Goal: Transaction & Acquisition: Purchase product/service

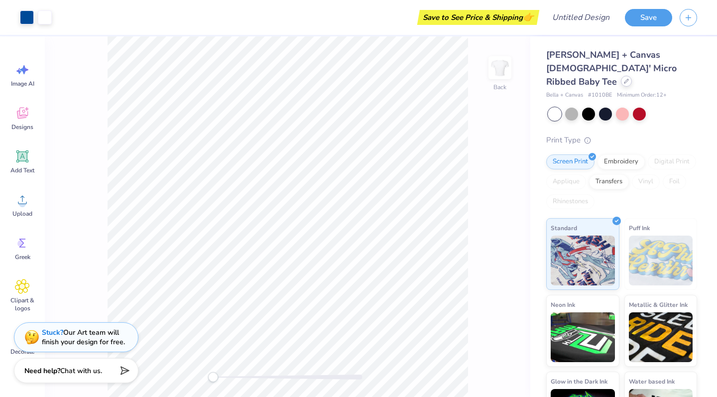
click at [624, 79] on icon at bounding box center [626, 81] width 5 height 5
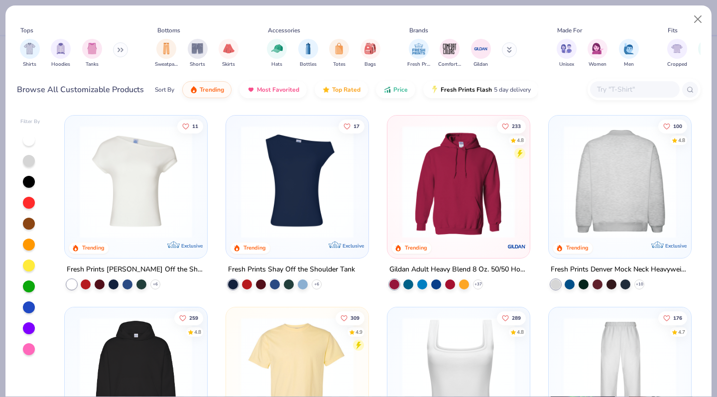
click at [644, 180] on img at bounding box center [620, 182] width 123 height 113
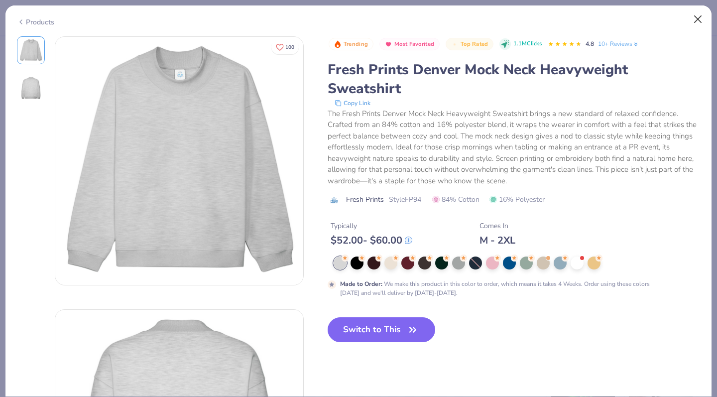
click at [697, 16] on button "Close" at bounding box center [698, 19] width 19 height 19
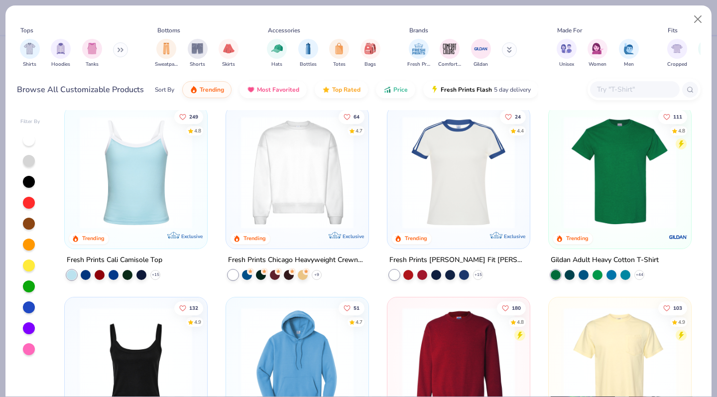
scroll to position [392, 0]
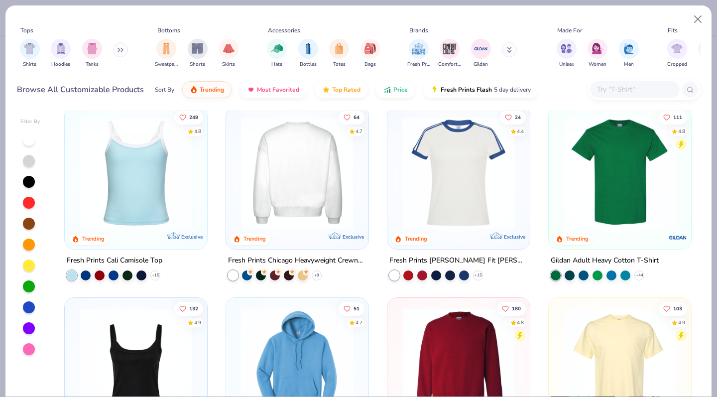
click at [319, 190] on img at bounding box center [297, 172] width 123 height 113
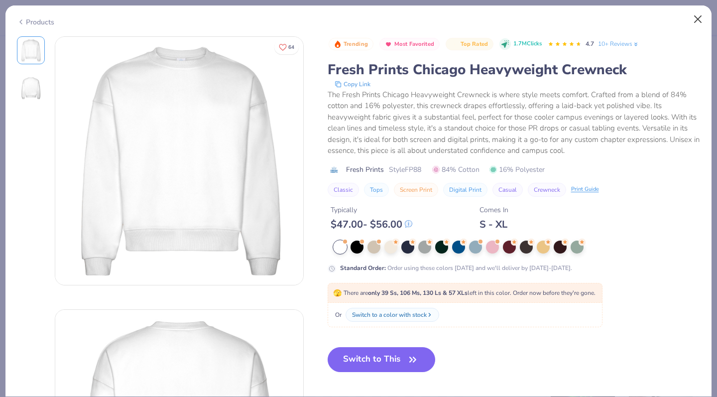
click at [695, 15] on button "Close" at bounding box center [698, 19] width 19 height 19
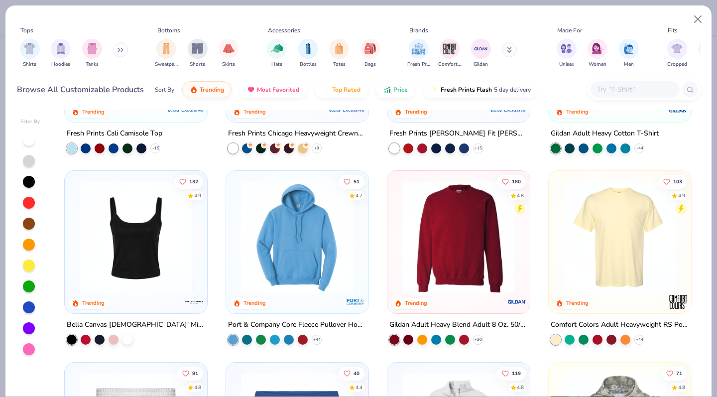
scroll to position [508, 0]
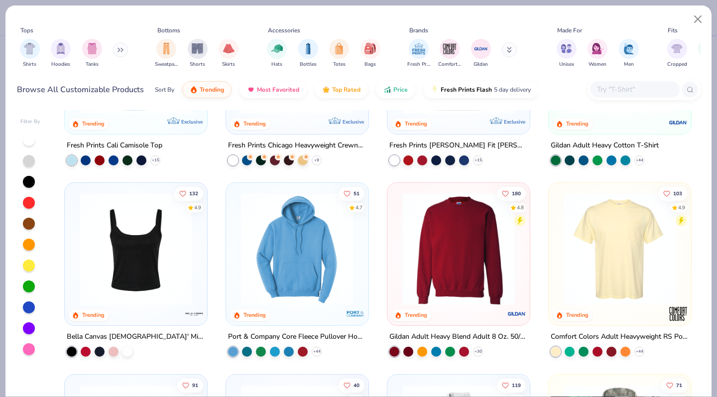
click at [425, 237] on img at bounding box center [458, 249] width 123 height 113
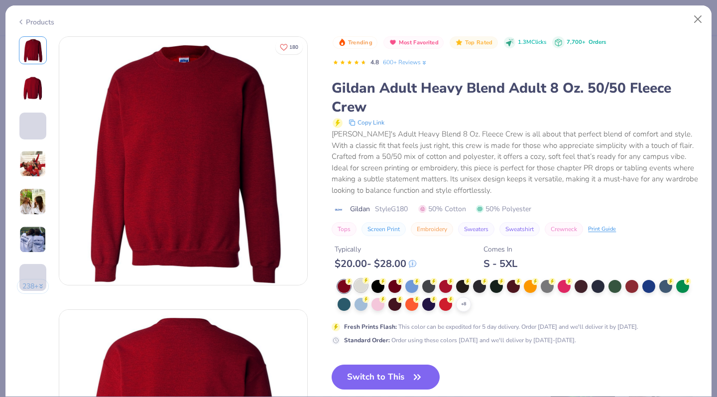
click at [365, 286] on div at bounding box center [361, 285] width 13 height 13
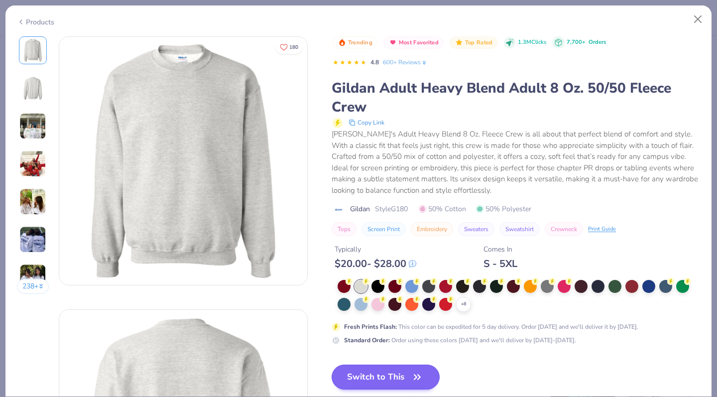
click at [379, 384] on button "Switch to This" at bounding box center [386, 377] width 108 height 25
click at [381, 380] on button "Switch to This" at bounding box center [386, 377] width 108 height 25
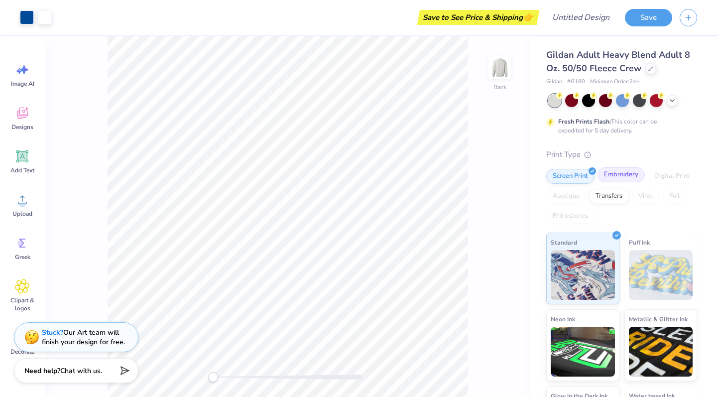
click at [621, 174] on div "Embroidery" at bounding box center [621, 174] width 47 height 15
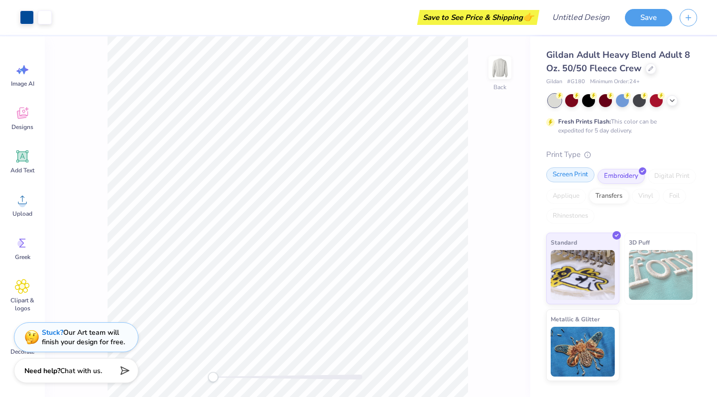
click at [579, 175] on div "Screen Print" at bounding box center [570, 174] width 48 height 15
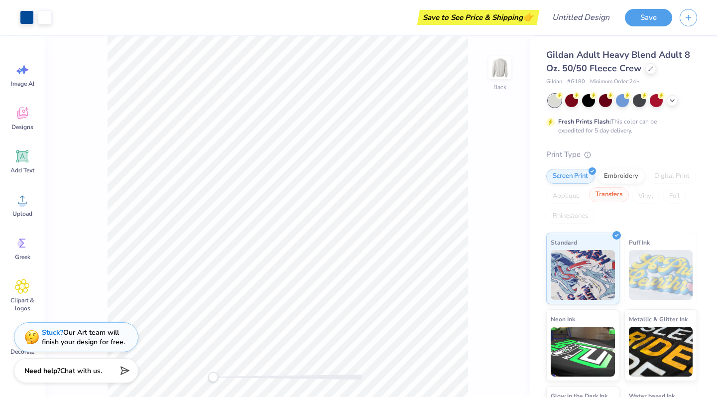
click at [611, 197] on div "Transfers" at bounding box center [609, 194] width 40 height 15
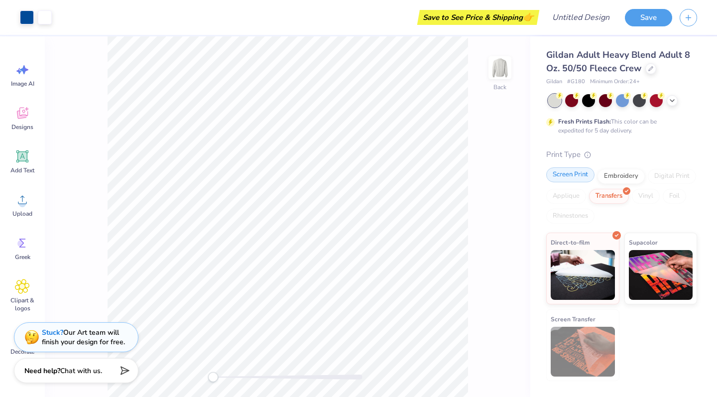
click at [575, 174] on div "Screen Print" at bounding box center [570, 174] width 48 height 15
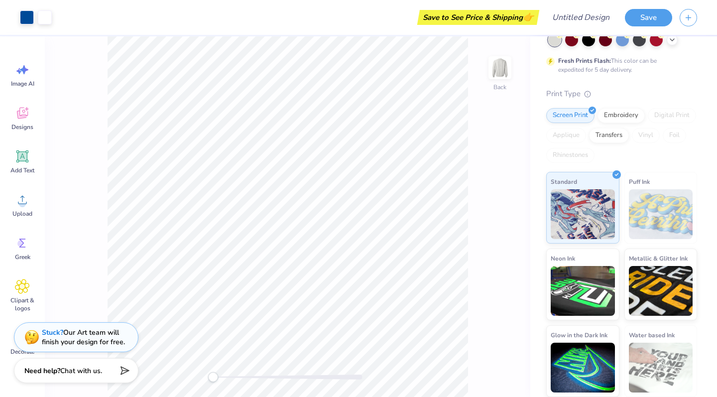
scroll to position [60, 0]
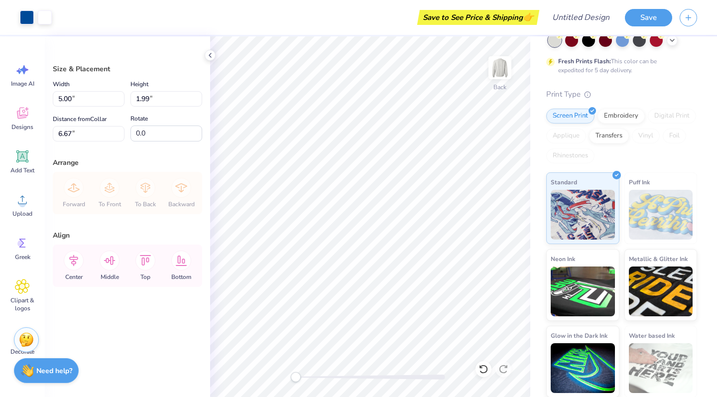
type input "7.72"
type input "3.08"
type input "5.58"
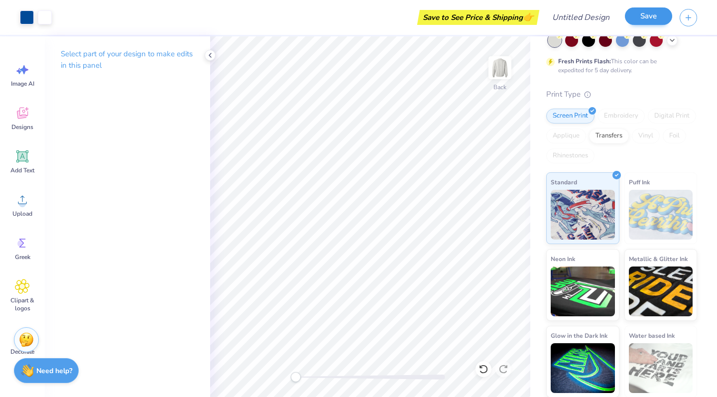
click at [637, 22] on button "Save" at bounding box center [648, 15] width 47 height 17
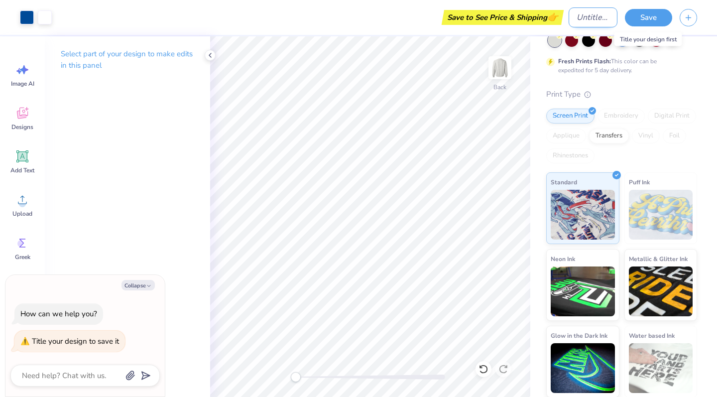
type textarea "x"
click at [590, 19] on input "Design Title" at bounding box center [593, 17] width 49 height 20
type input "N"
type textarea "x"
type input "NA"
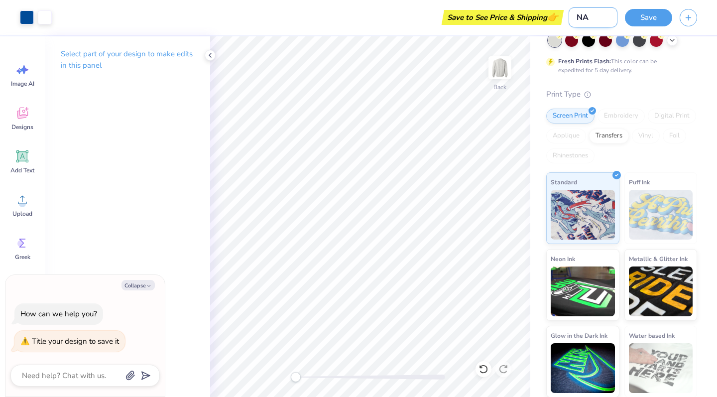
type textarea "x"
type input "NAM"
type textarea "x"
type input "NAMI"
type textarea "x"
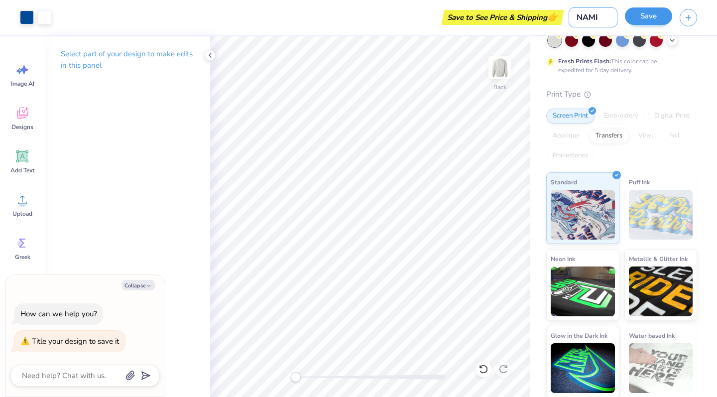
type input "NAMI"
click at [658, 21] on button "Save" at bounding box center [648, 15] width 47 height 17
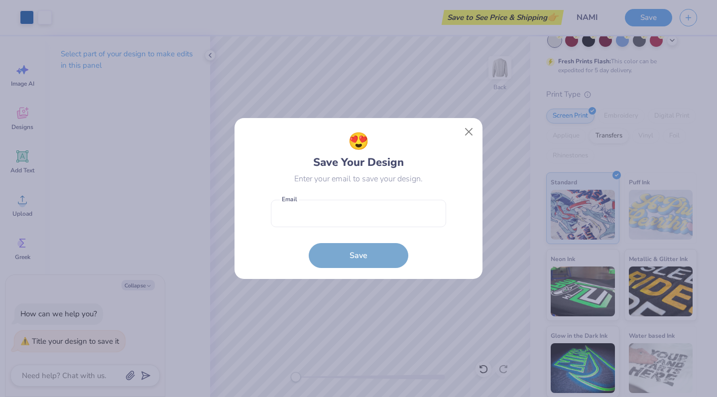
click at [351, 229] on form "Email is a required field Email Save" at bounding box center [358, 231] width 175 height 73
click at [339, 220] on input "email" at bounding box center [358, 213] width 175 height 27
type input "blanl"
type input "[EMAIL_ADDRESS][DOMAIN_NAME]"
click at [350, 261] on button "Save" at bounding box center [359, 253] width 100 height 25
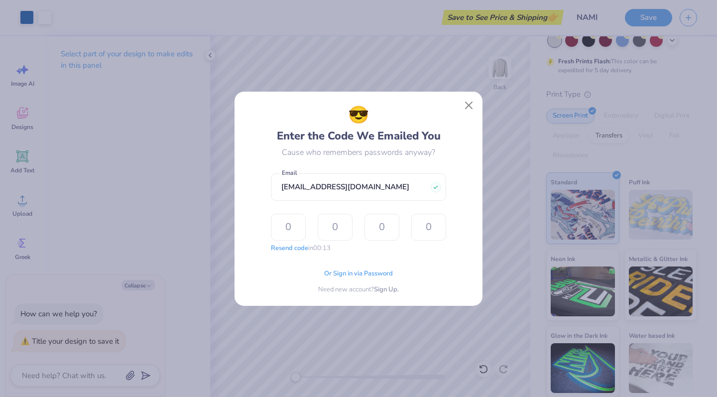
type input "7"
type input "6"
type input "7"
type input "0"
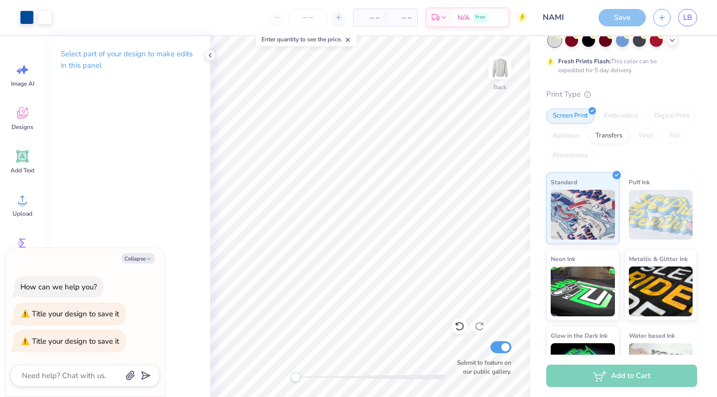
click at [607, 378] on div "Add to Cart" at bounding box center [621, 376] width 151 height 22
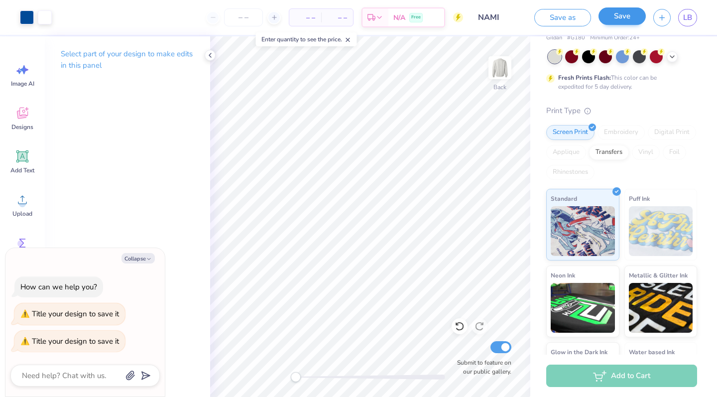
click at [630, 19] on button "Save" at bounding box center [622, 15] width 47 height 17
type textarea "x"
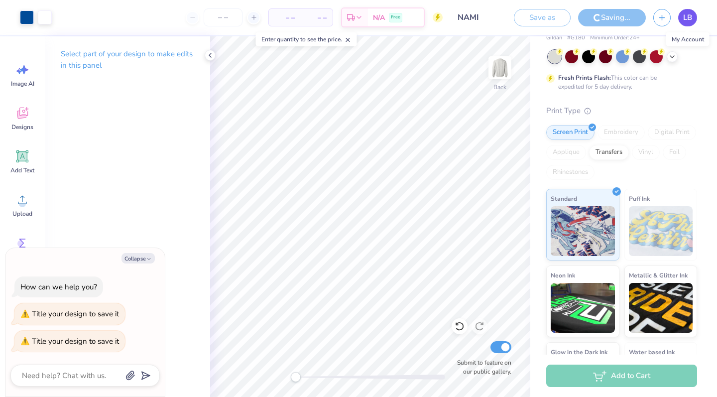
click at [695, 22] on link "LB" at bounding box center [687, 17] width 19 height 17
